Goal: Navigation & Orientation: Find specific page/section

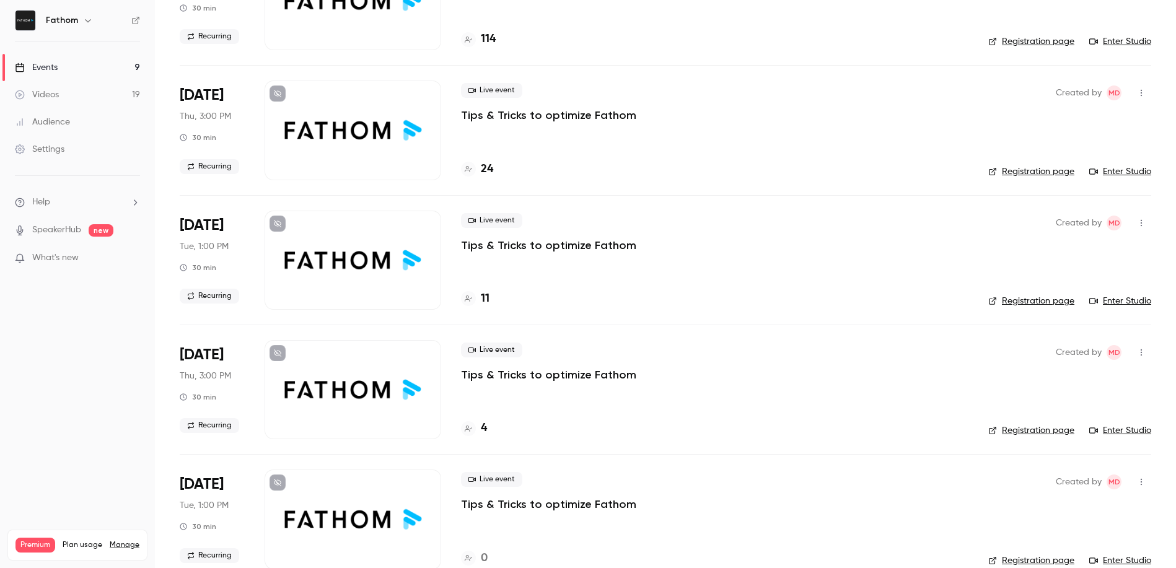
scroll to position [178, 0]
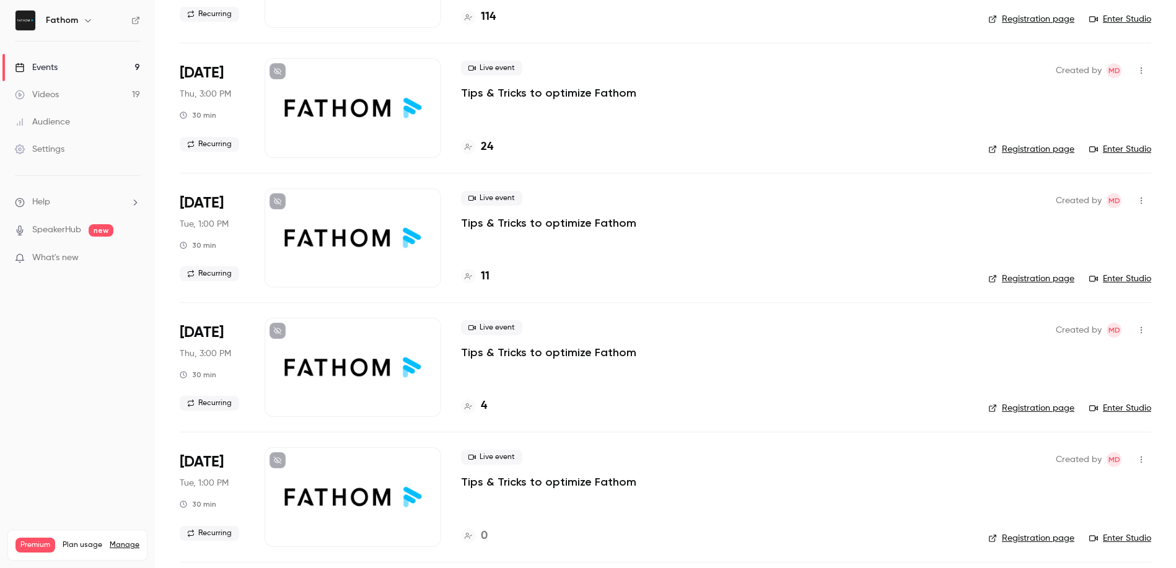
click at [1108, 280] on link "Enter Studio" at bounding box center [1120, 279] width 62 height 12
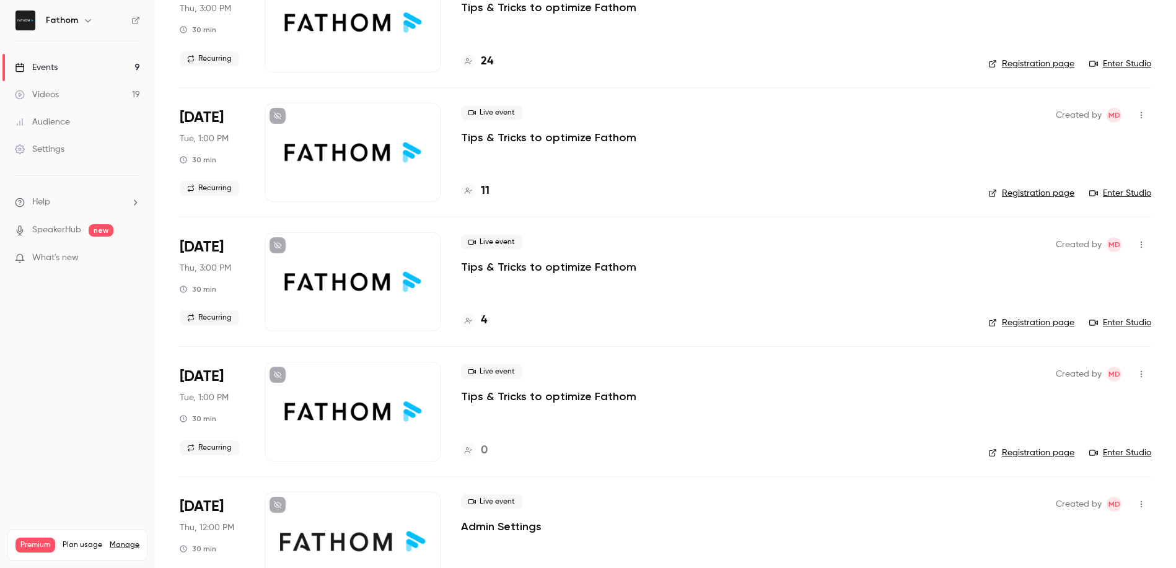
scroll to position [266, 0]
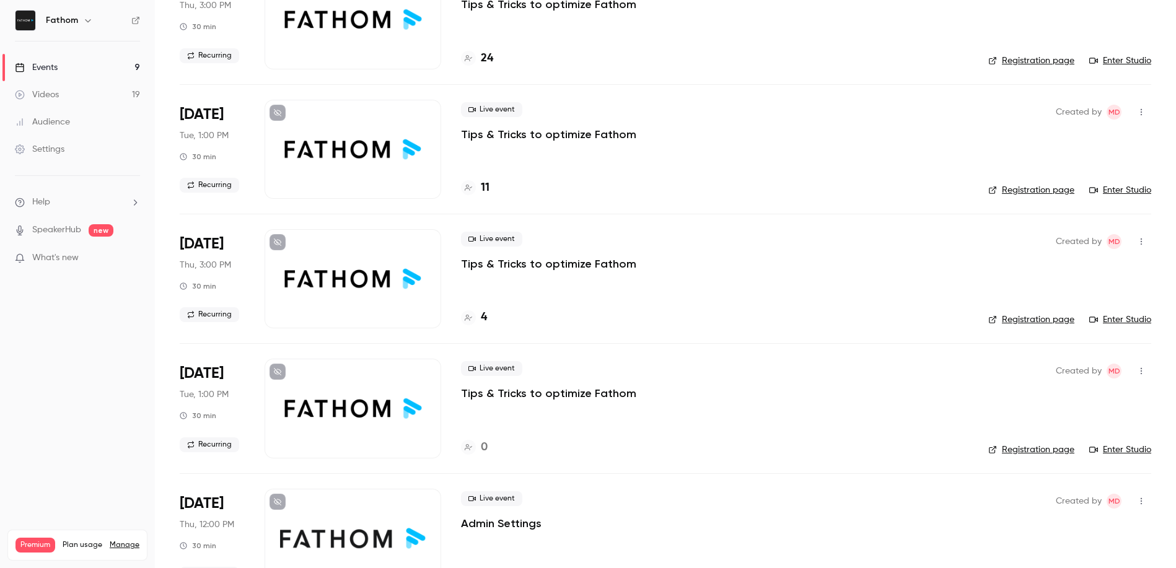
click at [1116, 320] on link "Enter Studio" at bounding box center [1120, 320] width 62 height 12
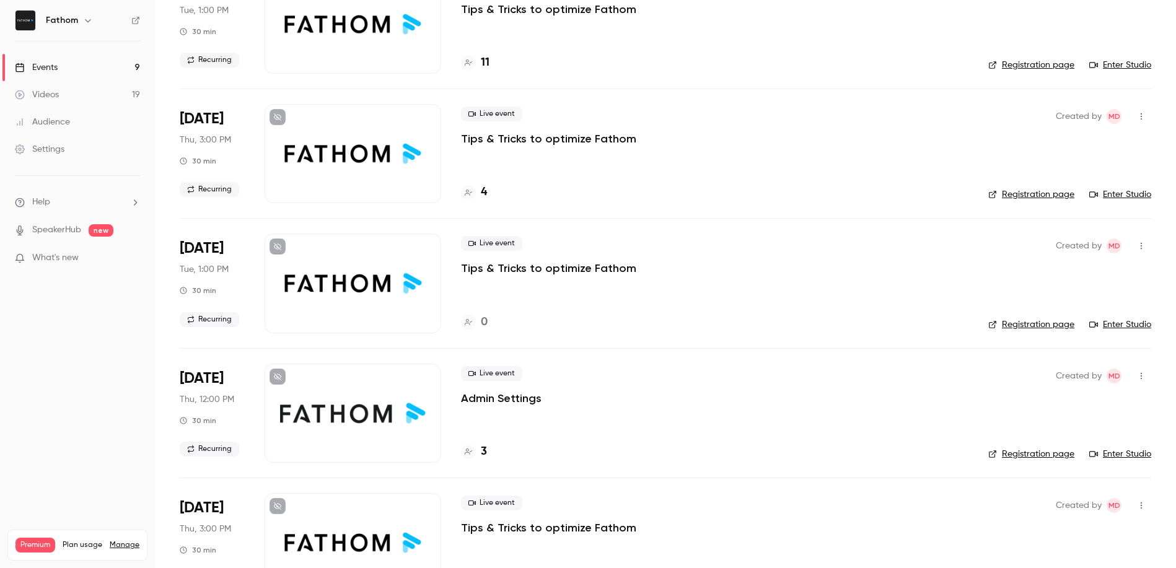
scroll to position [392, 0]
click at [774, 277] on div "Live event Tips & Tricks to optimize Fathom 0" at bounding box center [715, 282] width 508 height 99
click at [1112, 324] on link "Enter Studio" at bounding box center [1120, 324] width 62 height 12
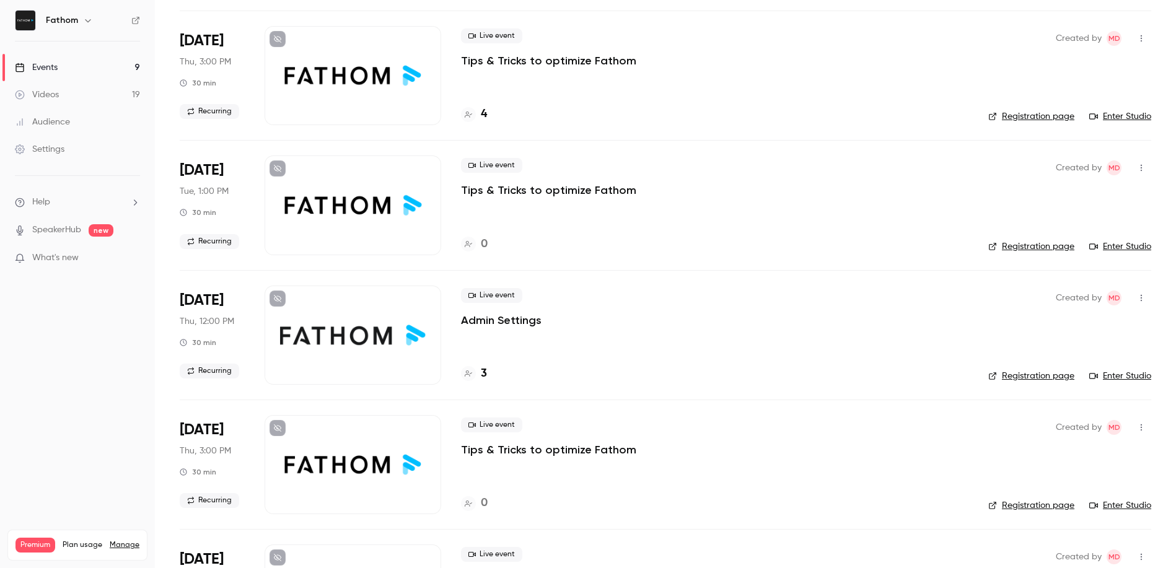
scroll to position [496, 0]
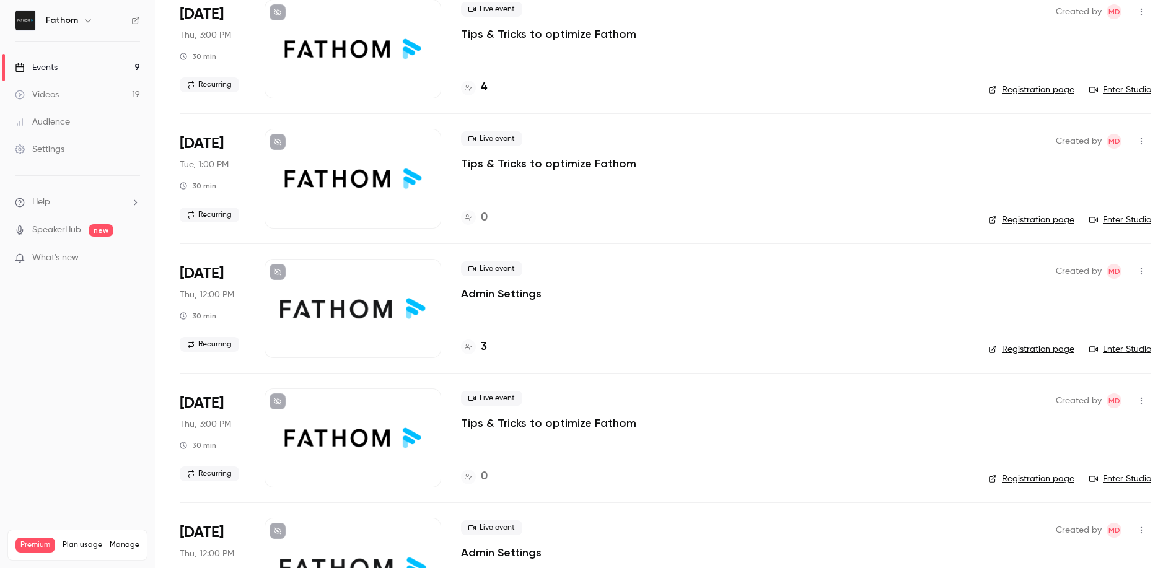
click at [1110, 345] on link "Enter Studio" at bounding box center [1120, 349] width 62 height 12
